Goal: Information Seeking & Learning: Learn about a topic

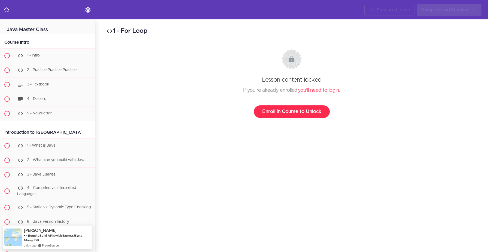
click at [289, 110] on link "Enroll in Course to Unlock" at bounding box center [292, 111] width 76 height 13
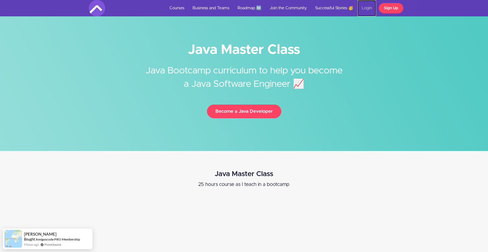
click at [367, 11] on link "Login" at bounding box center [367, 8] width 19 height 16
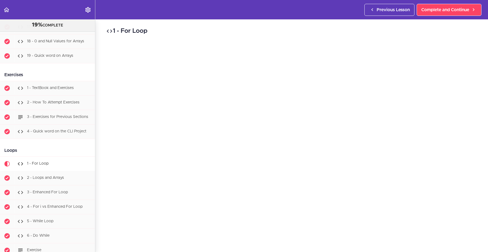
scroll to position [698, 0]
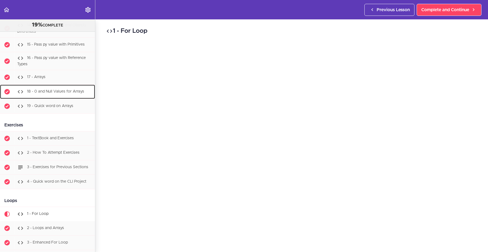
click at [55, 91] on span "18 - 0 and Null Values for Arrays" at bounding box center [55, 92] width 57 height 4
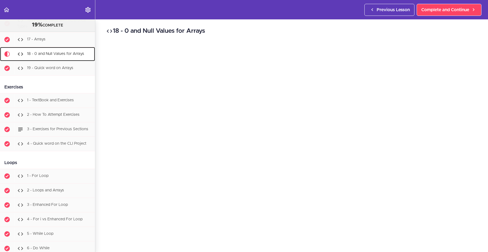
scroll to position [734, 0]
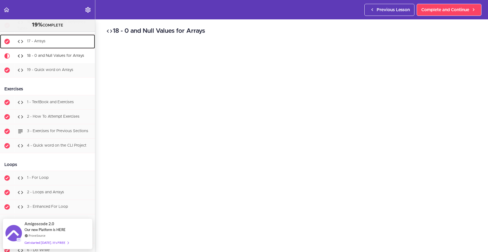
click at [62, 41] on div "17 - Arrays" at bounding box center [54, 41] width 81 height 12
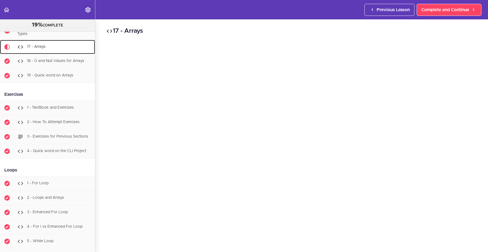
scroll to position [728, 0]
